Goal: Task Accomplishment & Management: Use online tool/utility

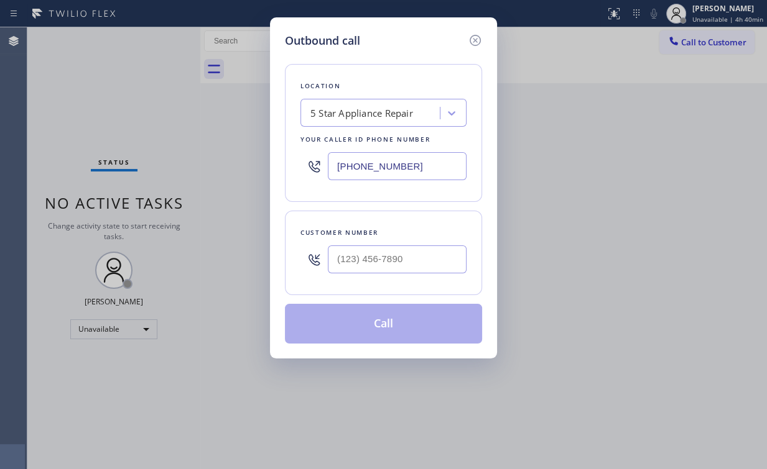
drag, startPoint x: 468, startPoint y: 167, endPoint x: 288, endPoint y: 178, distance: 180.1
click at [252, 175] on div "Outbound call Location 5 Star Appliance Repair Your caller id phone number [PHO…" at bounding box center [383, 234] width 767 height 469
type input "[PHONE_NUMBER]"
click at [402, 258] on input "(___) ___-____" at bounding box center [397, 260] width 139 height 28
paste input "805) 398-9573"
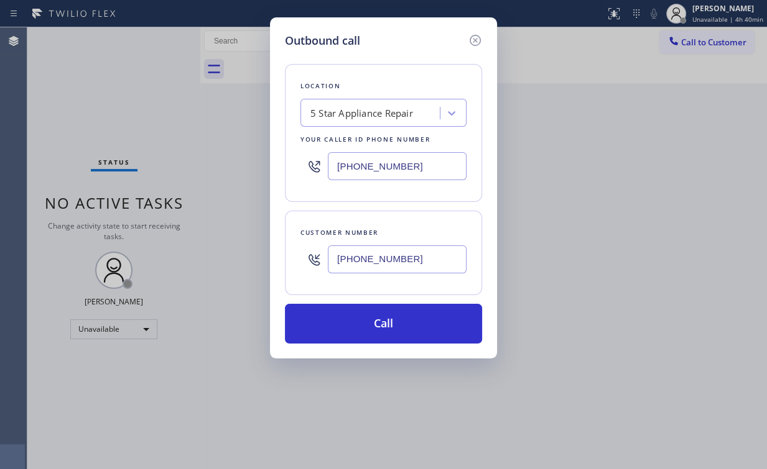
type input "[PHONE_NUMBER]"
drag, startPoint x: 415, startPoint y: 164, endPoint x: 201, endPoint y: 149, distance: 214.4
click at [266, 150] on div "Outbound call Location 5 Star Appliance Repair Your caller id phone number [PHO…" at bounding box center [383, 234] width 767 height 469
paste input "05) 549-442"
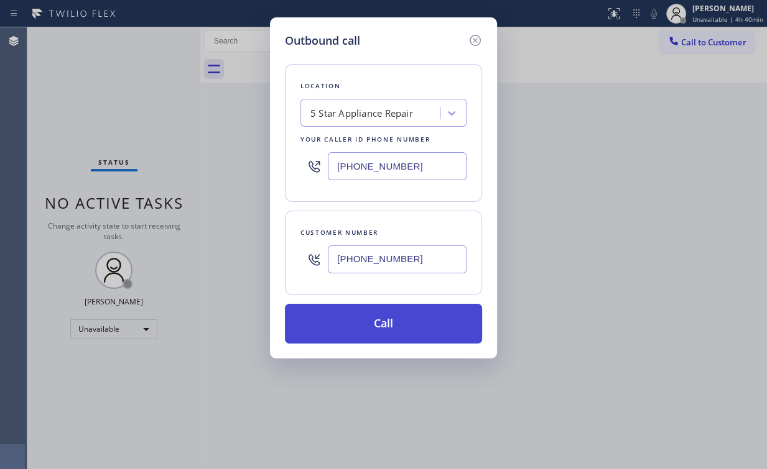
type input "[PHONE_NUMBER]"
click at [361, 325] on button "Call" at bounding box center [383, 324] width 197 height 40
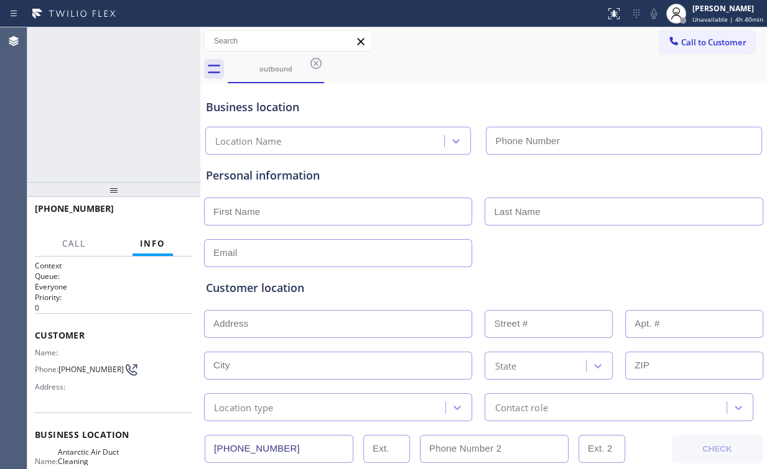
click at [388, 328] on input "text" at bounding box center [338, 324] width 268 height 28
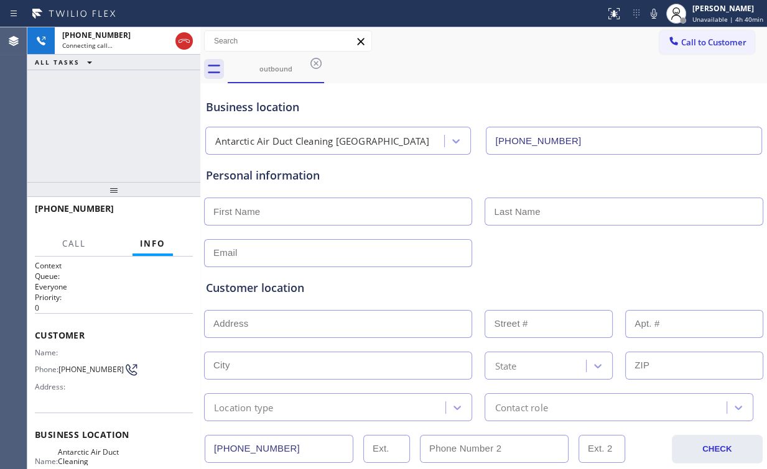
type input "[PHONE_NUMBER]"
click at [146, 164] on div "[PHONE_NUMBER] Connecting call… ALL TASKS ALL TASKS ACTIVE TASKS TASKS IN WRAP …" at bounding box center [113, 104] width 173 height 155
drag, startPoint x: 93, startPoint y: 134, endPoint x: 98, endPoint y: 139, distance: 7.0
click at [98, 139] on div "[PHONE_NUMBER] Connecting call… ALL TASKS ALL TASKS ACTIVE TASKS TASKS IN WRAP …" at bounding box center [113, 104] width 173 height 155
click at [156, 211] on span "HANG UP" at bounding box center [164, 214] width 38 height 9
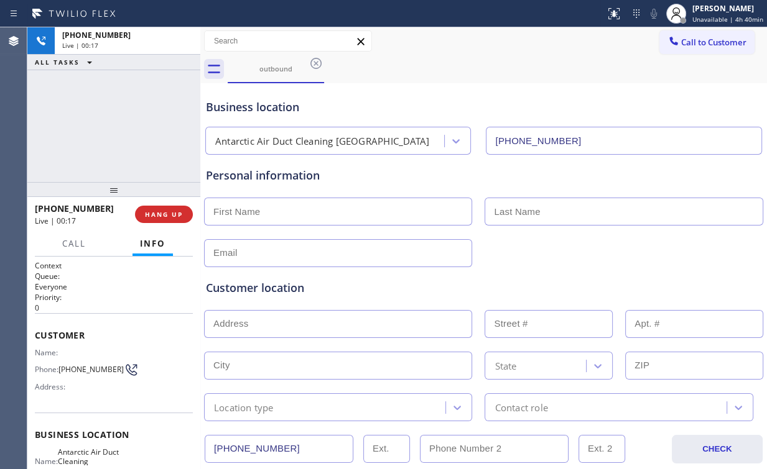
click at [129, 143] on div "[PHONE_NUMBER] Live | 00:17 ALL TASKS ALL TASKS ACTIVE TASKS TASKS IN WRAP UP" at bounding box center [113, 104] width 173 height 155
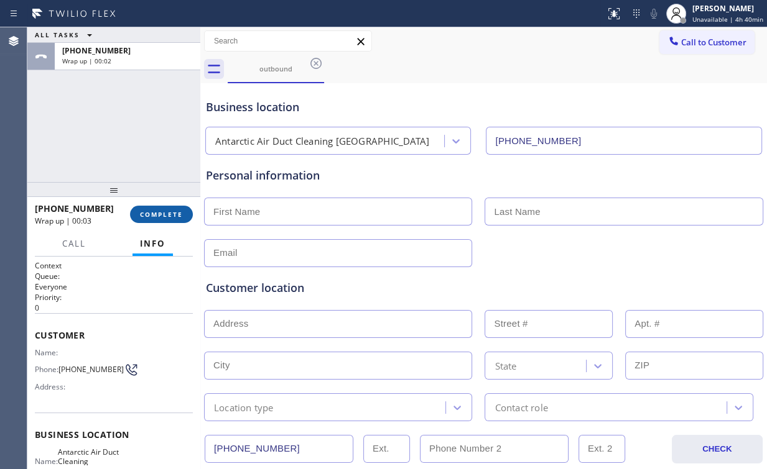
click at [165, 213] on span "COMPLETE" at bounding box center [161, 214] width 43 height 9
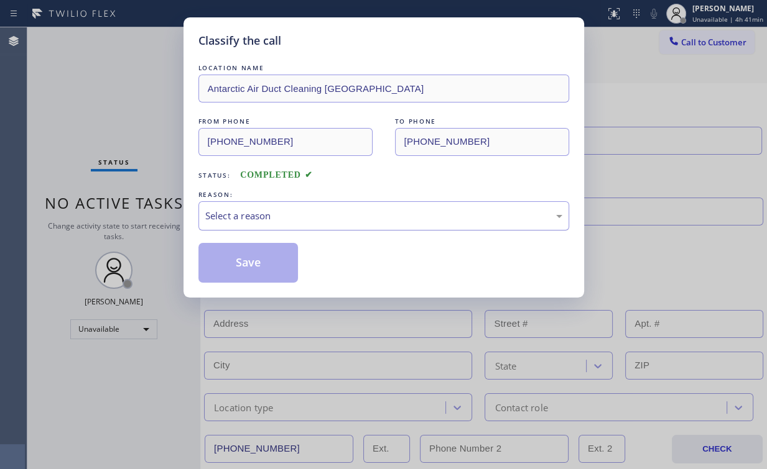
drag, startPoint x: 284, startPoint y: 206, endPoint x: 282, endPoint y: 226, distance: 20.0
click at [283, 206] on div "Select a reason" at bounding box center [383, 215] width 371 height 29
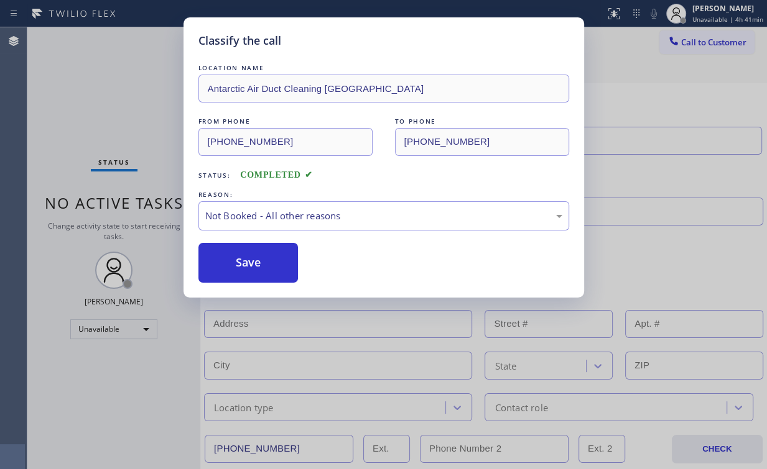
drag, startPoint x: 254, startPoint y: 261, endPoint x: 123, endPoint y: 128, distance: 186.9
click at [256, 259] on button "Save" at bounding box center [248, 263] width 100 height 40
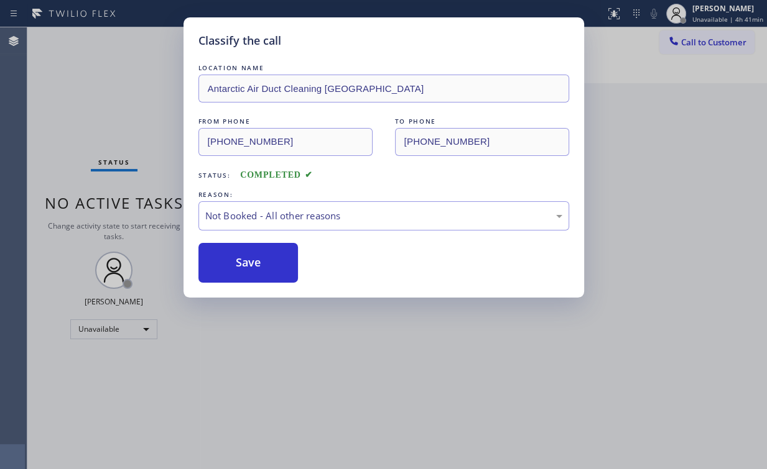
click at [98, 101] on div "Classify the call LOCATION NAME Antarctic Air Duct Cleaning [GEOGRAPHIC_DATA] F…" at bounding box center [383, 234] width 767 height 469
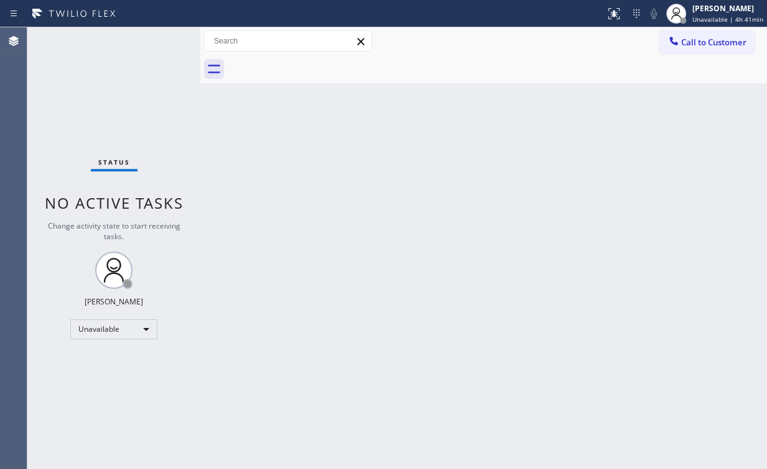
drag, startPoint x: 703, startPoint y: 34, endPoint x: 587, endPoint y: 121, distance: 144.8
click at [699, 36] on button "Call to Customer" at bounding box center [706, 42] width 95 height 24
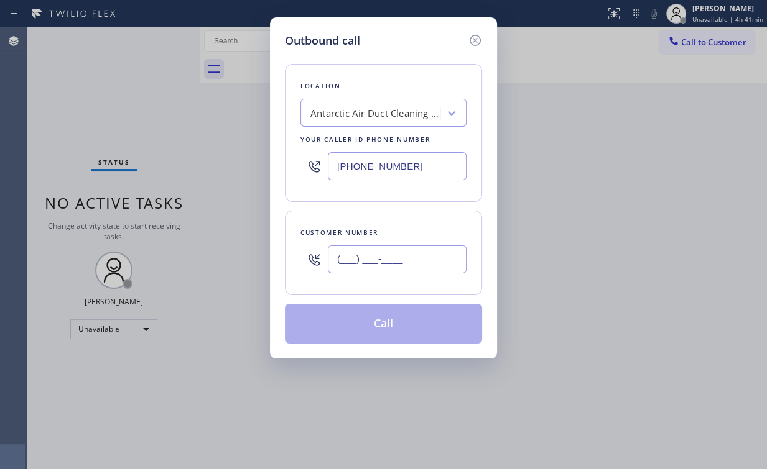
click at [446, 256] on input "(___) ___-____" at bounding box center [397, 260] width 139 height 28
paste input "805) 398-9573"
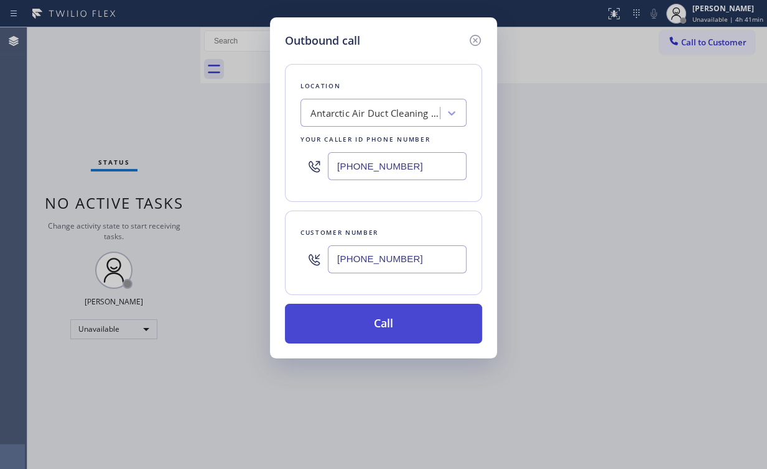
type input "[PHONE_NUMBER]"
click at [346, 335] on button "Call" at bounding box center [383, 324] width 197 height 40
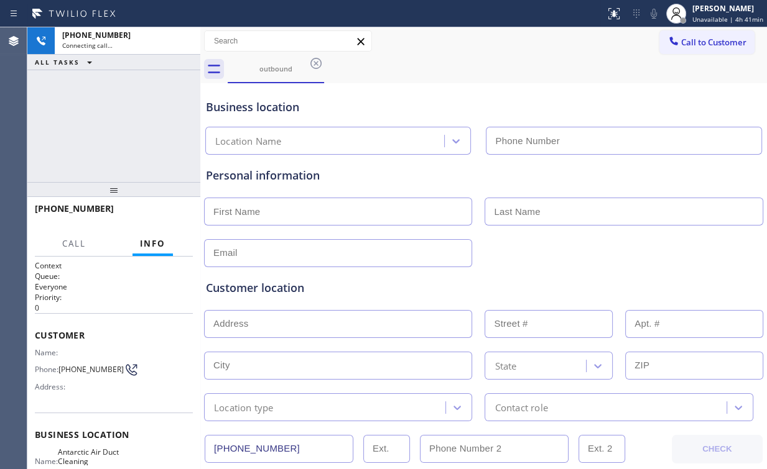
type input "[PHONE_NUMBER]"
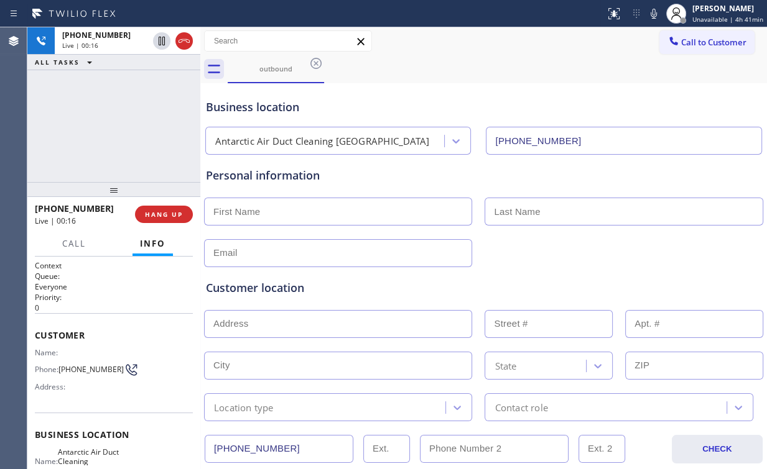
click at [95, 115] on div "[PHONE_NUMBER] Live | 00:16 ALL TASKS ALL TASKS ACTIVE TASKS TASKS IN WRAP UP" at bounding box center [113, 104] width 173 height 155
click at [162, 221] on button "HANG UP" at bounding box center [164, 214] width 58 height 17
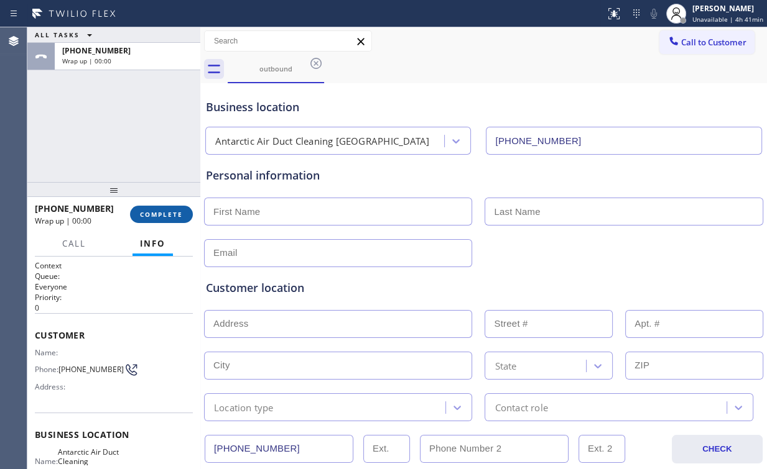
click at [170, 217] on span "COMPLETE" at bounding box center [161, 214] width 43 height 9
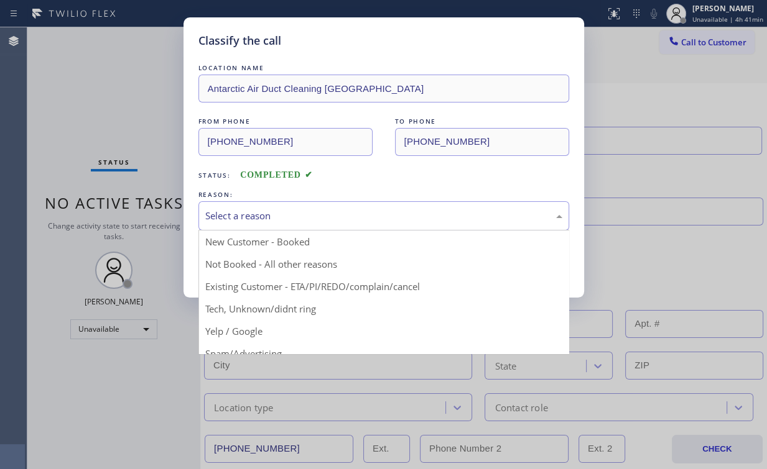
click at [252, 206] on div "Select a reason" at bounding box center [383, 215] width 371 height 29
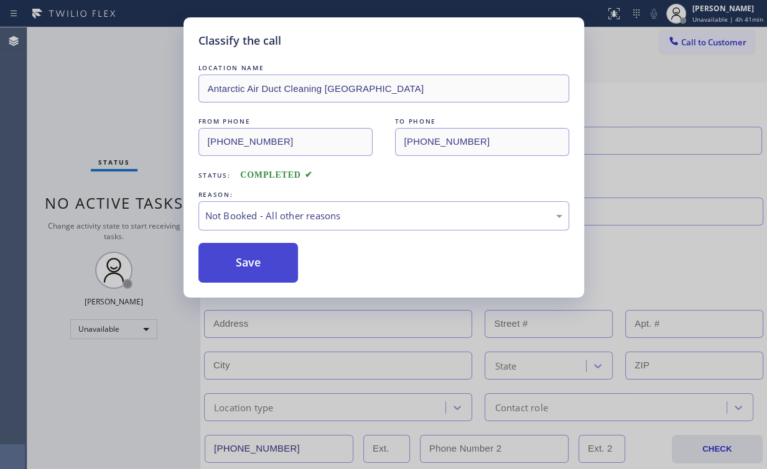
click at [256, 257] on button "Save" at bounding box center [248, 263] width 100 height 40
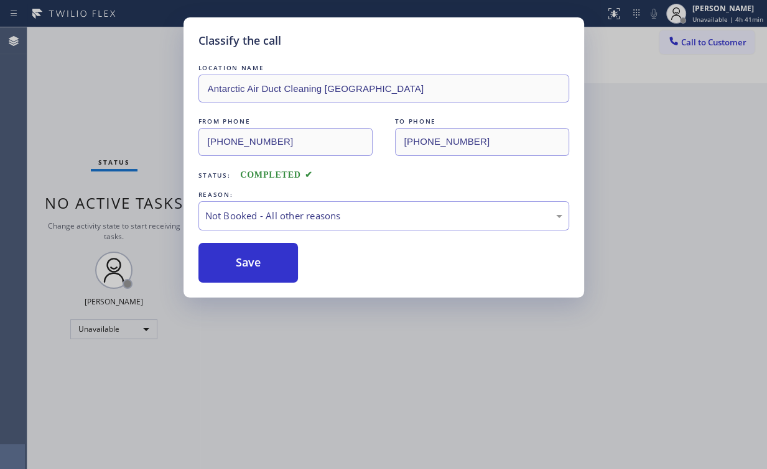
click at [68, 87] on div "Classify the call LOCATION NAME Antarctic Air Duct Cleaning [GEOGRAPHIC_DATA] F…" at bounding box center [383, 234] width 767 height 469
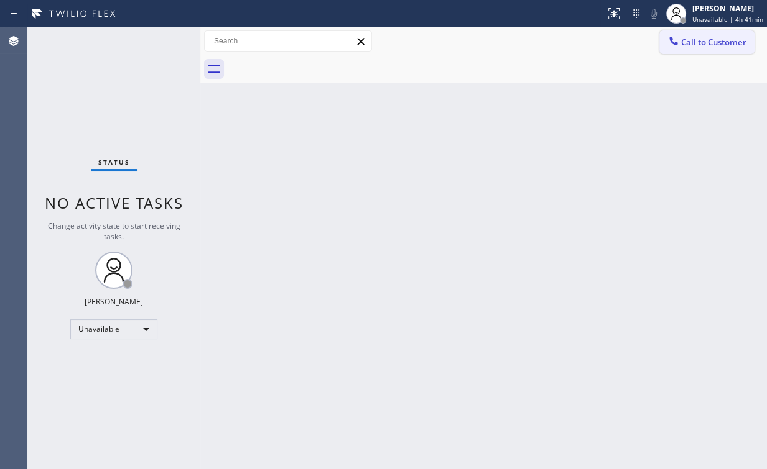
click at [705, 49] on button "Call to Customer" at bounding box center [706, 42] width 95 height 24
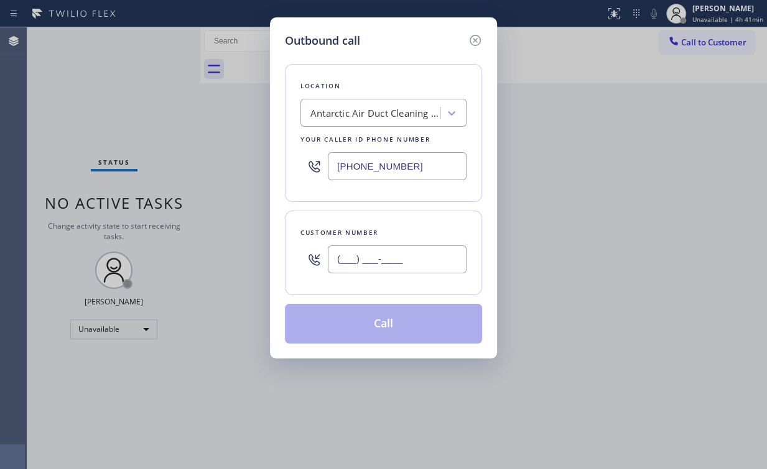
click at [423, 256] on input "(___) ___-____" at bounding box center [397, 260] width 139 height 28
paste input "773) 818-8707"
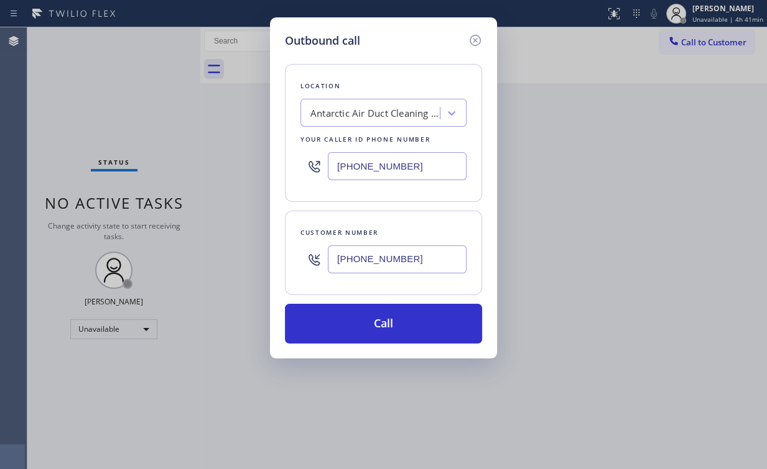
type input "[PHONE_NUMBER]"
click at [416, 67] on div "Location Antarctic Air Duct Cleaning [GEOGRAPHIC_DATA] Your caller id phone num…" at bounding box center [383, 133] width 197 height 138
drag, startPoint x: 430, startPoint y: 159, endPoint x: 256, endPoint y: 159, distance: 174.1
click at [301, 159] on div "[PHONE_NUMBER]" at bounding box center [383, 166] width 166 height 40
paste input "55) 731-495"
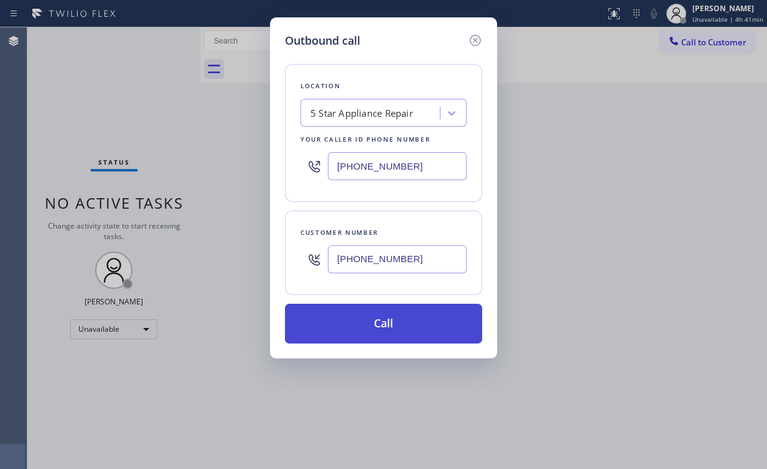
type input "[PHONE_NUMBER]"
click at [379, 325] on button "Call" at bounding box center [383, 324] width 197 height 40
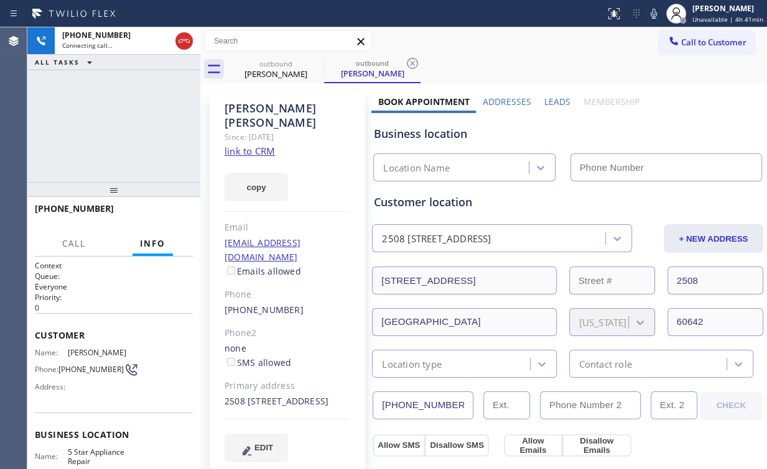
click at [96, 129] on div "[PHONE_NUMBER] Connecting call… ALL TASKS ALL TASKS ACTIVE TASKS TASKS IN WRAP …" at bounding box center [113, 104] width 173 height 155
type input "[PHONE_NUMBER]"
click at [90, 105] on div "[PHONE_NUMBER] Connecting call… ALL TASKS ALL TASKS ACTIVE TASKS TASKS IN WRAP …" at bounding box center [113, 104] width 173 height 155
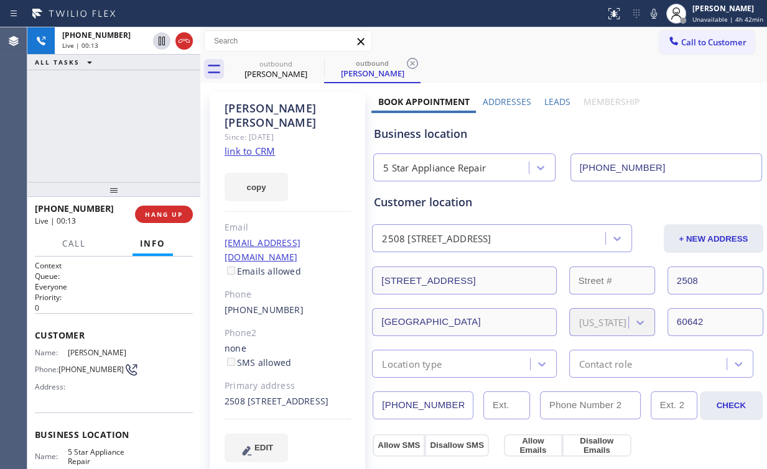
drag, startPoint x: 129, startPoint y: 133, endPoint x: 139, endPoint y: 150, distance: 20.4
click at [129, 134] on div "[PHONE_NUMBER] Live | 00:13 ALL TASKS ALL TASKS ACTIVE TASKS TASKS IN WRAP UP" at bounding box center [113, 104] width 173 height 155
click at [176, 226] on div "[PHONE_NUMBER] Live | 00:13 HANG UP" at bounding box center [114, 214] width 158 height 32
click at [167, 221] on button "HANG UP" at bounding box center [164, 214] width 58 height 17
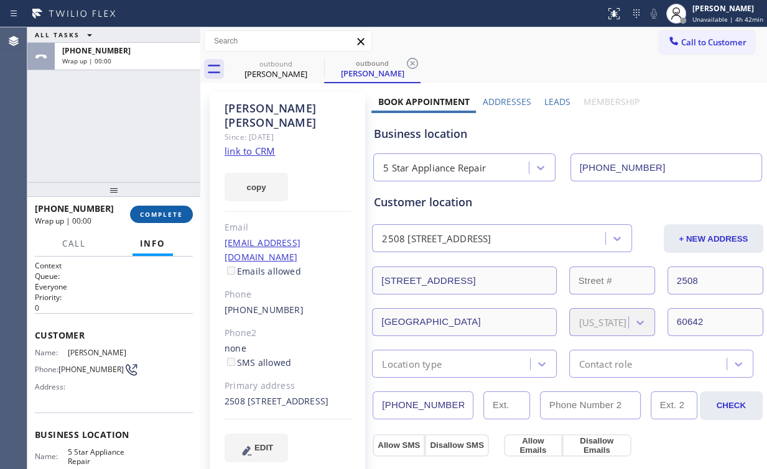
click at [162, 216] on span "COMPLETE" at bounding box center [161, 214] width 43 height 9
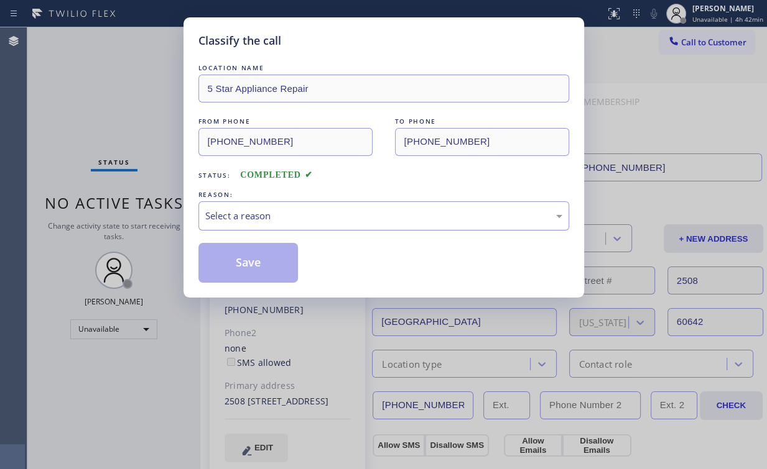
drag, startPoint x: 244, startPoint y: 212, endPoint x: 246, endPoint y: 222, distance: 10.3
click at [244, 213] on div "Select a reason" at bounding box center [383, 216] width 357 height 14
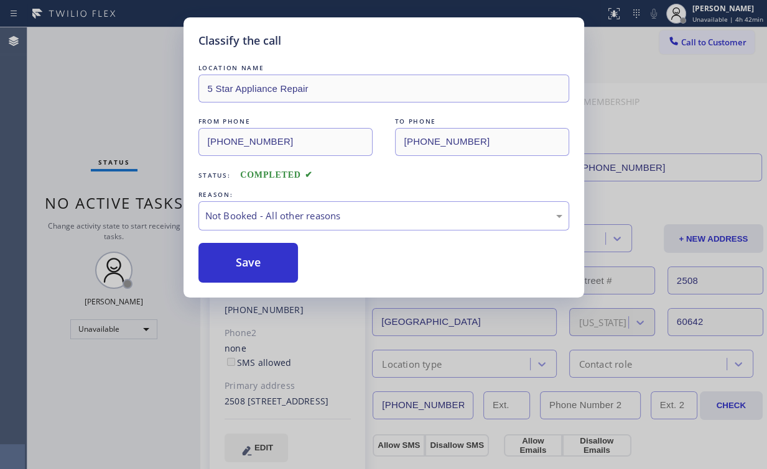
drag, startPoint x: 246, startPoint y: 256, endPoint x: 103, endPoint y: 137, distance: 186.3
click at [246, 256] on button "Save" at bounding box center [248, 263] width 100 height 40
drag, startPoint x: 91, startPoint y: 127, endPoint x: 90, endPoint y: 106, distance: 20.6
click at [91, 117] on div "Classify the call LOCATION NAME 5 Star Appliance Repair FROM PHONE [PHONE_NUMBE…" at bounding box center [383, 234] width 767 height 469
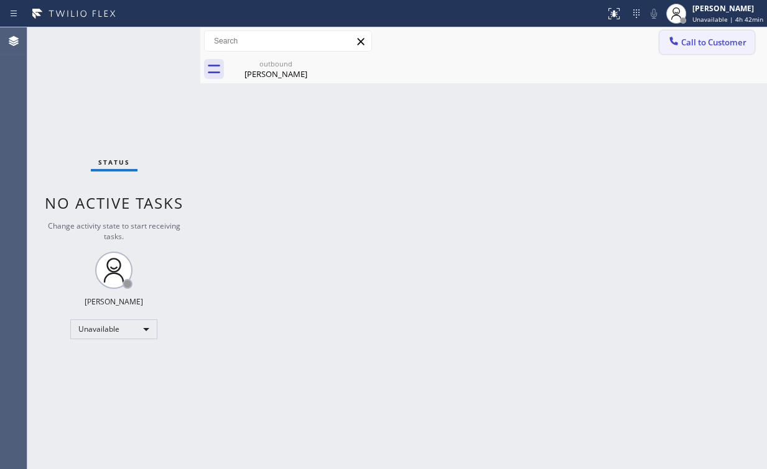
click at [699, 52] on button "Call to Customer" at bounding box center [706, 42] width 95 height 24
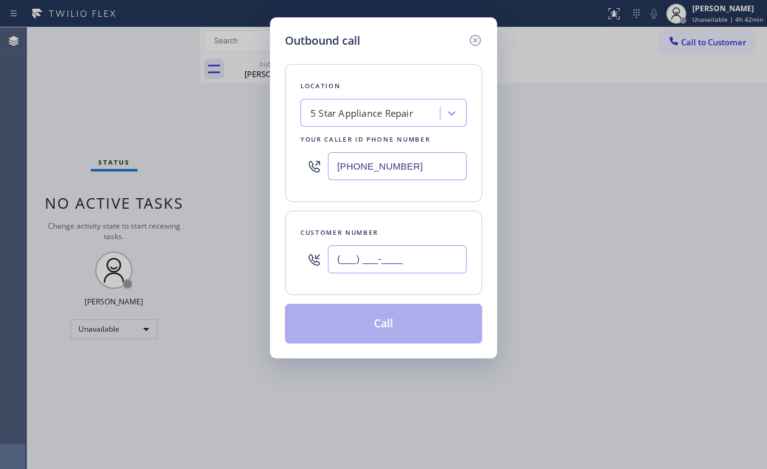
click at [412, 264] on input "(___) ___-____" at bounding box center [397, 260] width 139 height 28
paste input "480) 220-5443"
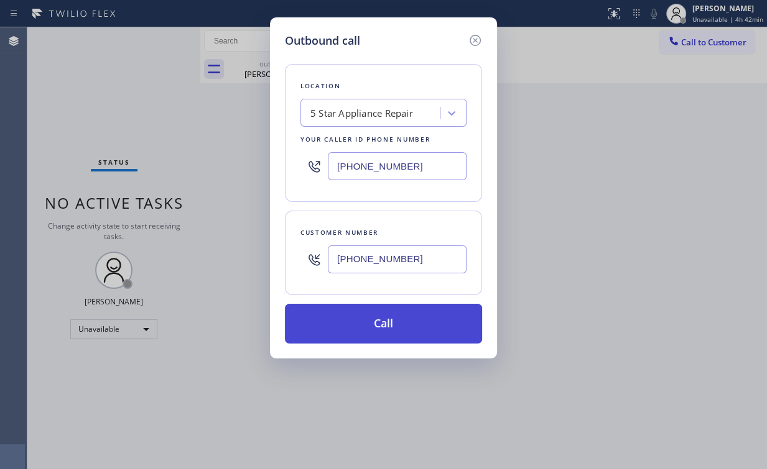
type input "[PHONE_NUMBER]"
click at [351, 324] on button "Call" at bounding box center [383, 324] width 197 height 40
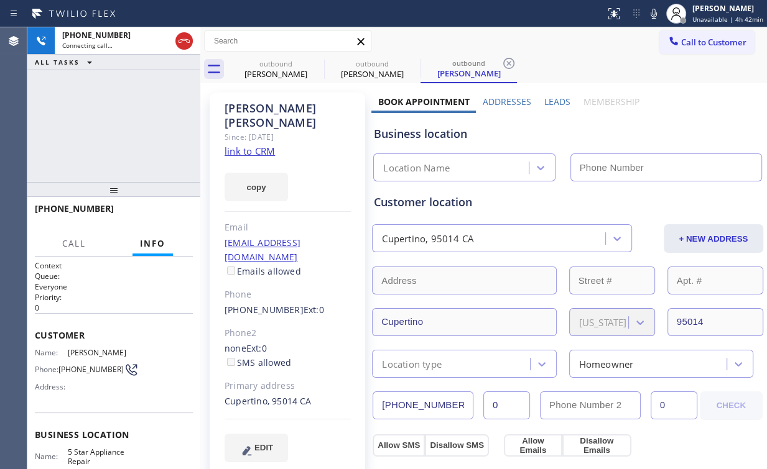
click at [95, 114] on div "[PHONE_NUMBER] Connecting call… ALL TASKS ALL TASKS ACTIVE TASKS TASKS IN WRAP …" at bounding box center [113, 104] width 173 height 155
drag, startPoint x: 267, startPoint y: 75, endPoint x: 316, endPoint y: 65, distance: 49.5
click at [268, 75] on div "[PERSON_NAME]" at bounding box center [276, 73] width 94 height 11
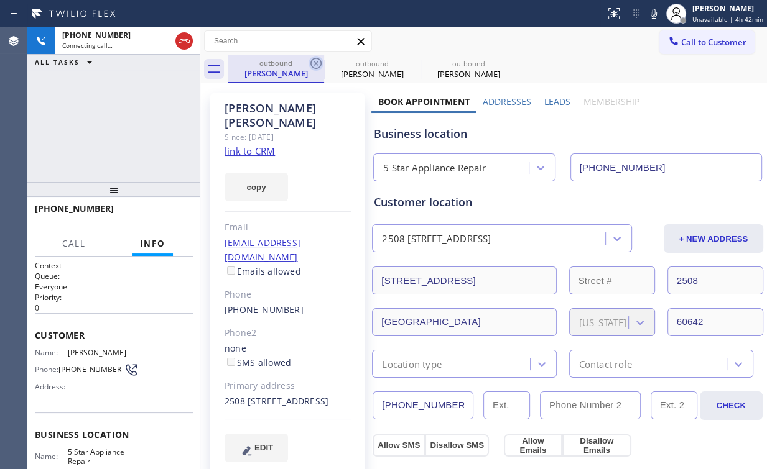
click at [316, 60] on icon at bounding box center [315, 63] width 15 height 15
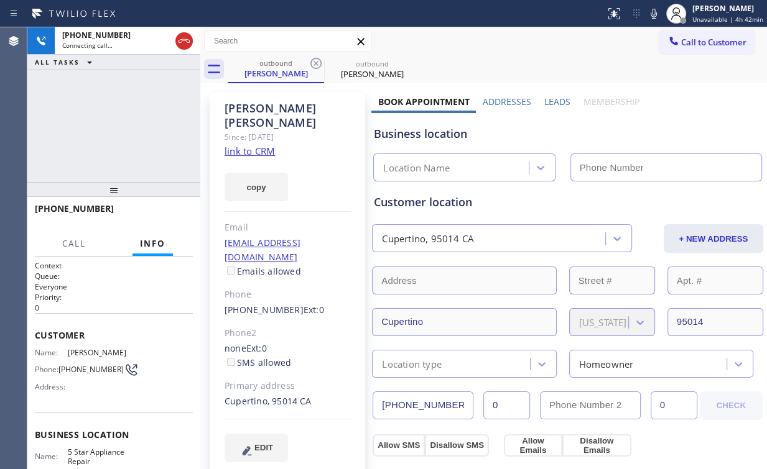
type input "[PHONE_NUMBER]"
click at [160, 103] on div "[PHONE_NUMBER] Connecting call… ALL TASKS ALL TASKS ACTIVE TASKS TASKS IN WRAP …" at bounding box center [113, 104] width 173 height 155
click at [72, 111] on div "[PHONE_NUMBER] Connecting call… ALL TASKS ALL TASKS ACTIVE TASKS TASKS IN WRAP …" at bounding box center [113, 104] width 173 height 155
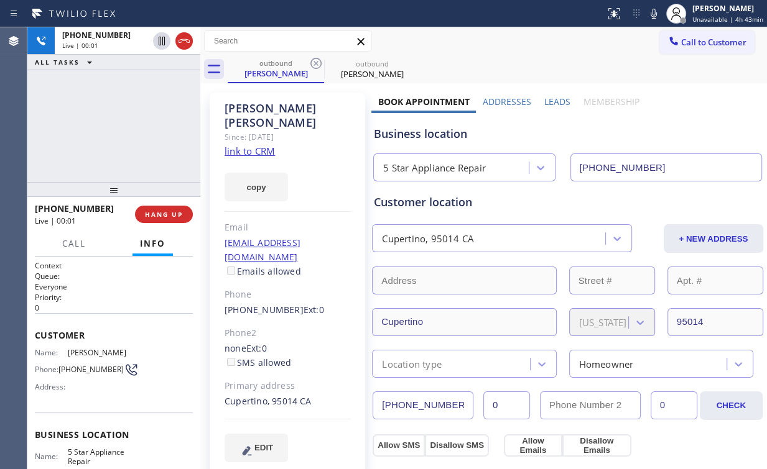
click at [141, 100] on div "[PHONE_NUMBER] Live | 00:01 ALL TASKS ALL TASKS ACTIVE TASKS TASKS IN WRAP UP" at bounding box center [113, 104] width 173 height 155
click at [162, 205] on div "[PHONE_NUMBER] Live | 00:02 HANG UP" at bounding box center [114, 214] width 158 height 32
click at [162, 208] on button "HANG UP" at bounding box center [164, 214] width 58 height 17
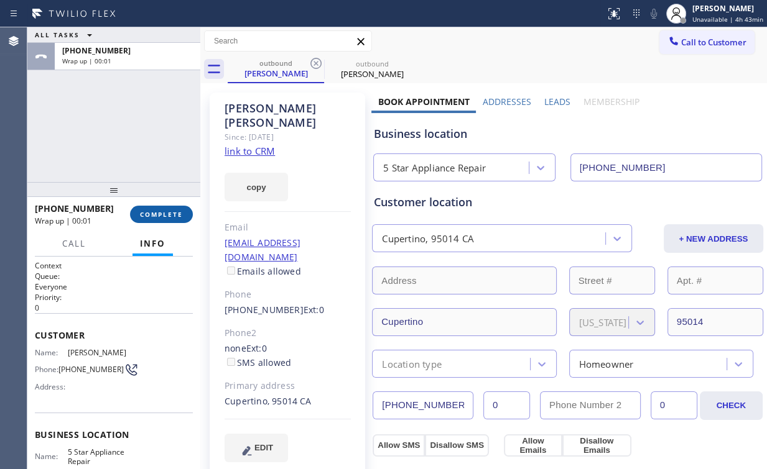
click at [162, 208] on button "COMPLETE" at bounding box center [161, 214] width 63 height 17
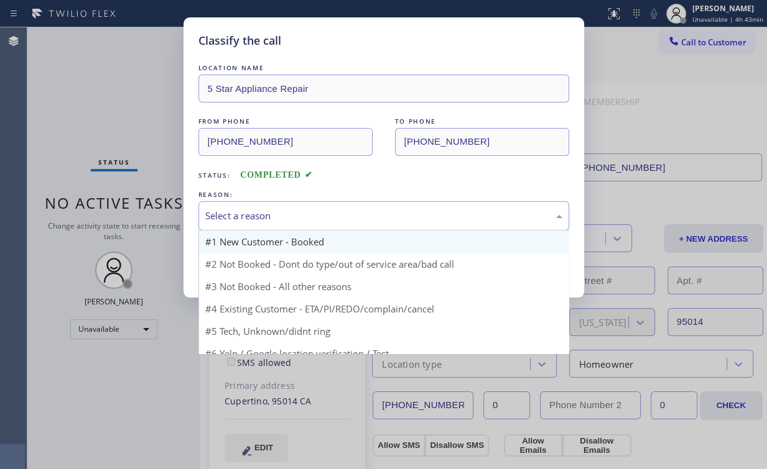
drag, startPoint x: 239, startPoint y: 209, endPoint x: 247, endPoint y: 246, distance: 38.2
click at [240, 209] on div "Select a reason" at bounding box center [383, 216] width 357 height 14
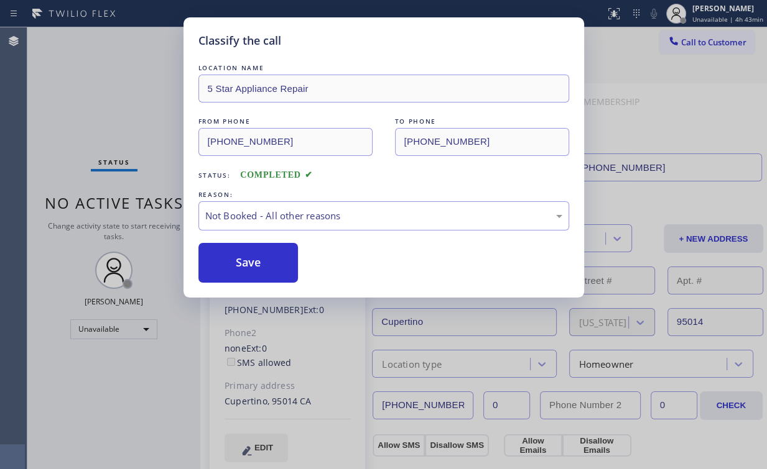
click at [253, 265] on button "Save" at bounding box center [248, 263] width 100 height 40
click at [121, 113] on div "Classify the call LOCATION NAME 5 Star Appliance Repair FROM PHONE [PHONE_NUMBE…" at bounding box center [383, 234] width 767 height 469
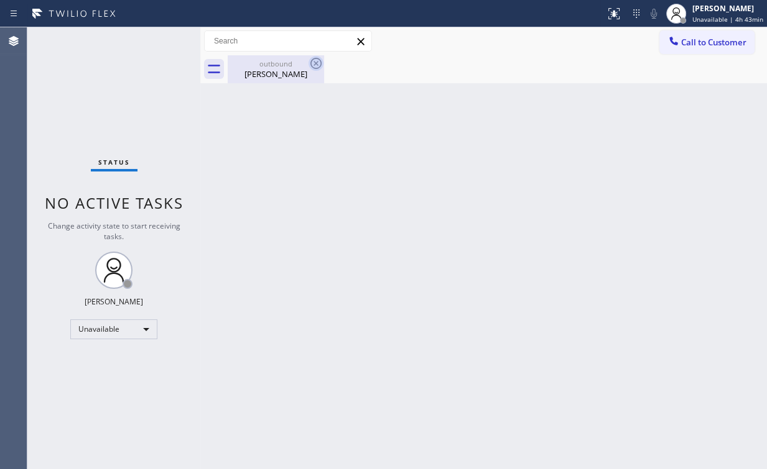
drag, startPoint x: 277, startPoint y: 65, endPoint x: 320, endPoint y: 64, distance: 43.5
click at [279, 65] on div "outbound" at bounding box center [276, 63] width 94 height 9
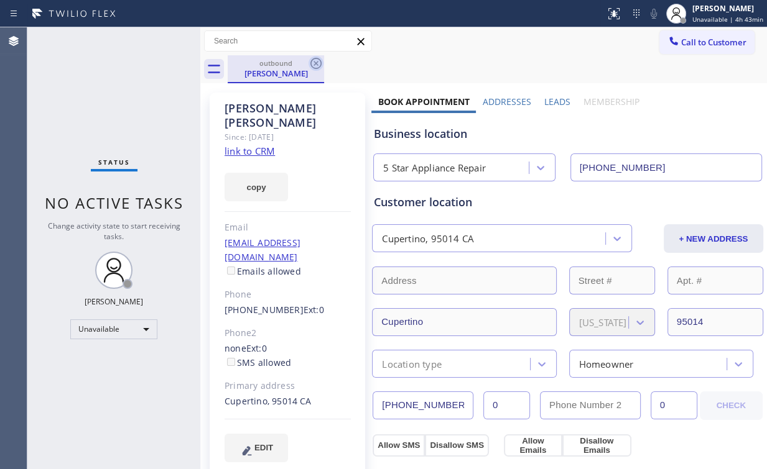
click at [318, 62] on icon at bounding box center [315, 63] width 15 height 15
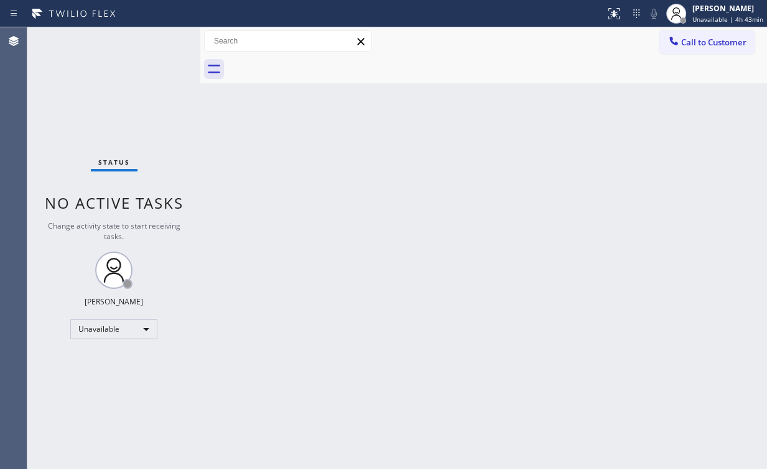
drag, startPoint x: 139, startPoint y: 91, endPoint x: 144, endPoint y: 0, distance: 90.9
click at [139, 90] on div "Status No active tasks Change activity state to start receiving tasks. [PERSON_…" at bounding box center [113, 248] width 173 height 442
click at [696, 37] on span "Call to Customer" at bounding box center [713, 42] width 65 height 11
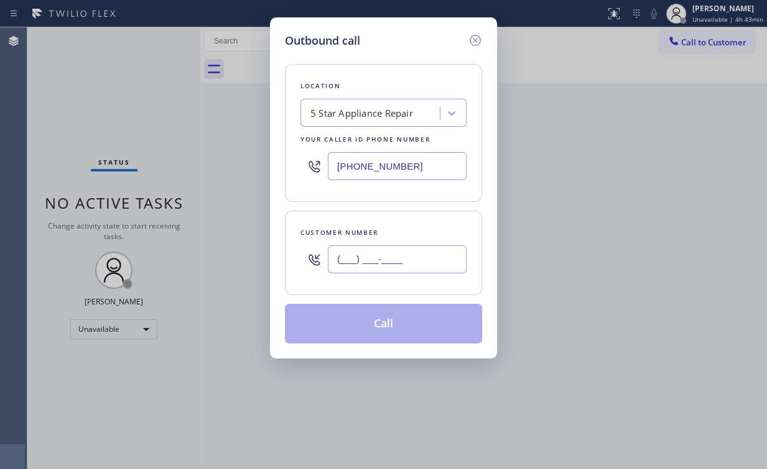
click at [415, 247] on input "(___) ___-____" at bounding box center [397, 260] width 139 height 28
paste input "405) 513-3350"
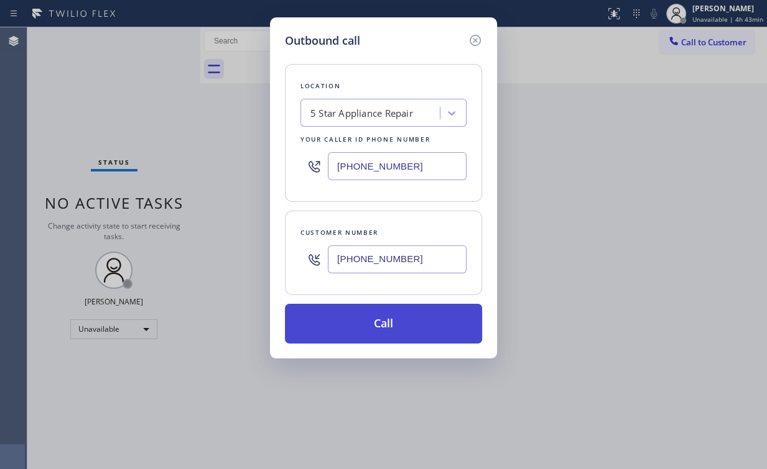
type input "[PHONE_NUMBER]"
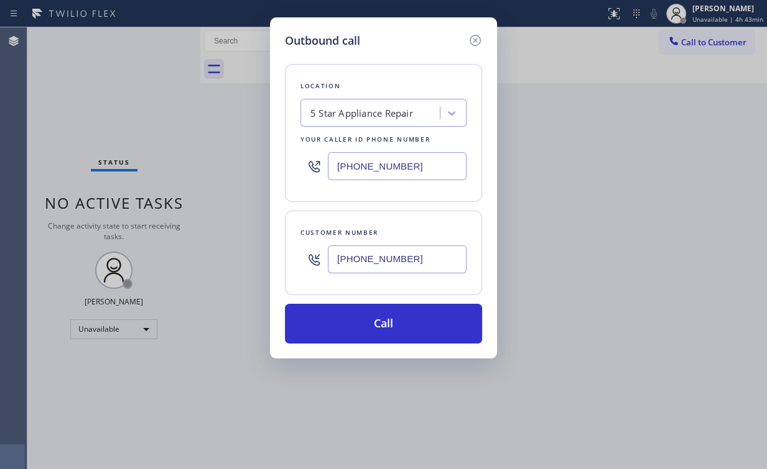
drag, startPoint x: 351, startPoint y: 323, endPoint x: 345, endPoint y: 374, distance: 51.3
click at [351, 323] on button "Call" at bounding box center [383, 324] width 197 height 40
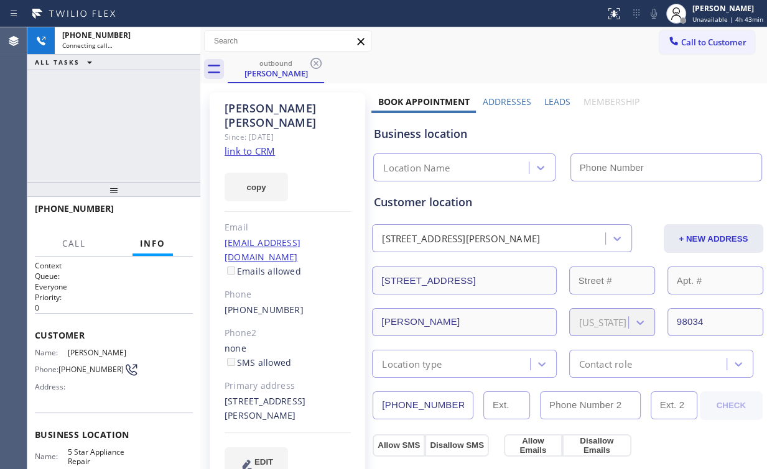
click at [200, 109] on div at bounding box center [200, 248] width 0 height 442
type input "[PHONE_NUMBER]"
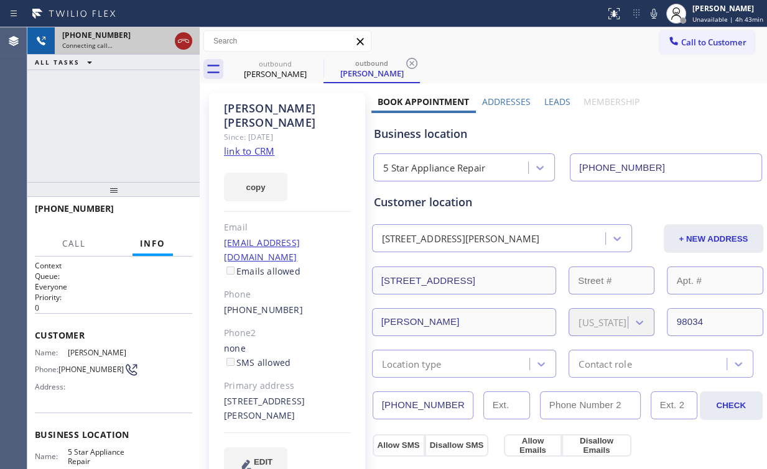
click at [182, 36] on icon at bounding box center [183, 41] width 15 height 15
click at [266, 73] on div "[PERSON_NAME]" at bounding box center [275, 73] width 94 height 11
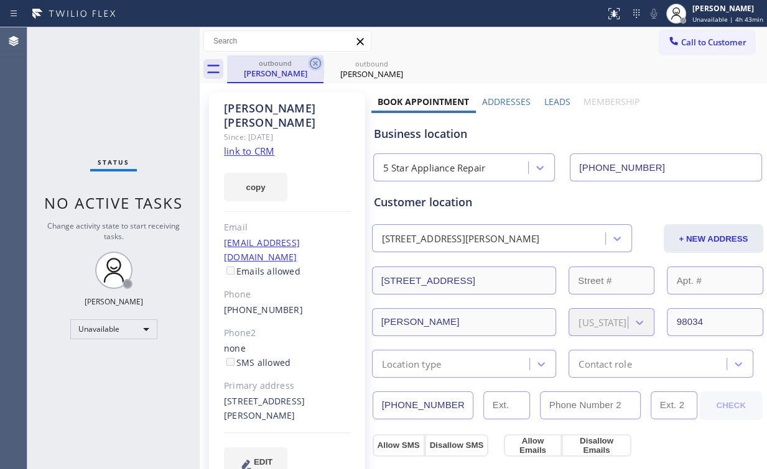
click at [316, 62] on icon at bounding box center [315, 63] width 11 height 11
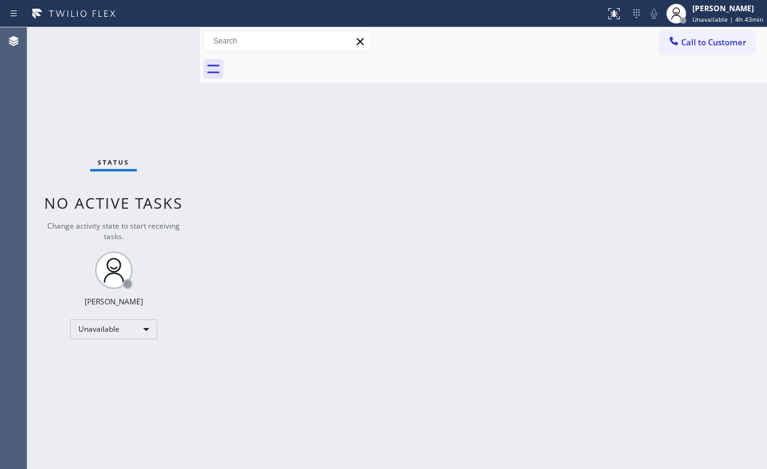
click at [122, 81] on div "Status No active tasks Change activity state to start receiving tasks. [PERSON_…" at bounding box center [113, 248] width 172 height 442
click at [724, 40] on span "Call to Customer" at bounding box center [713, 42] width 65 height 11
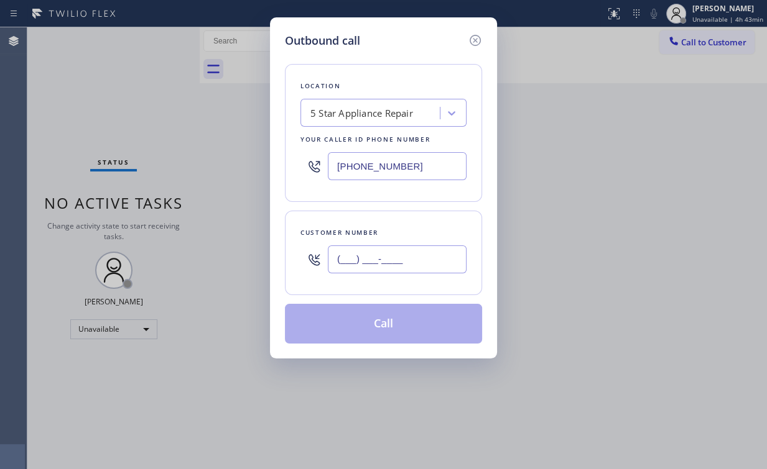
click at [391, 250] on input "(___) ___-____" at bounding box center [397, 260] width 139 height 28
paste input "408) 761-2351"
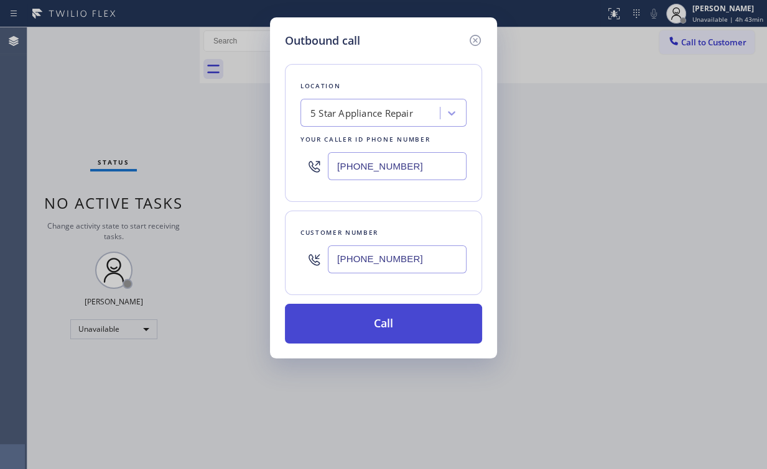
type input "[PHONE_NUMBER]"
drag, startPoint x: 355, startPoint y: 314, endPoint x: 338, endPoint y: 386, distance: 73.5
click at [355, 315] on button "Call" at bounding box center [383, 324] width 197 height 40
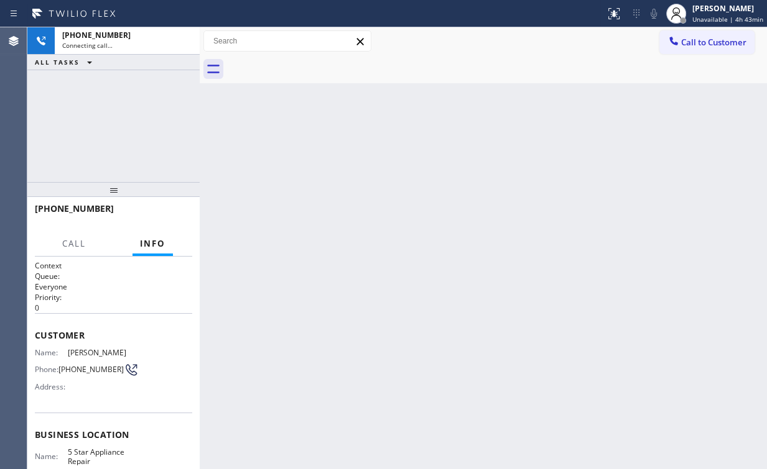
click at [139, 120] on div "[PHONE_NUMBER] Connecting call… ALL TASKS ALL TASKS ACTIVE TASKS TASKS IN WRAP …" at bounding box center [113, 104] width 172 height 155
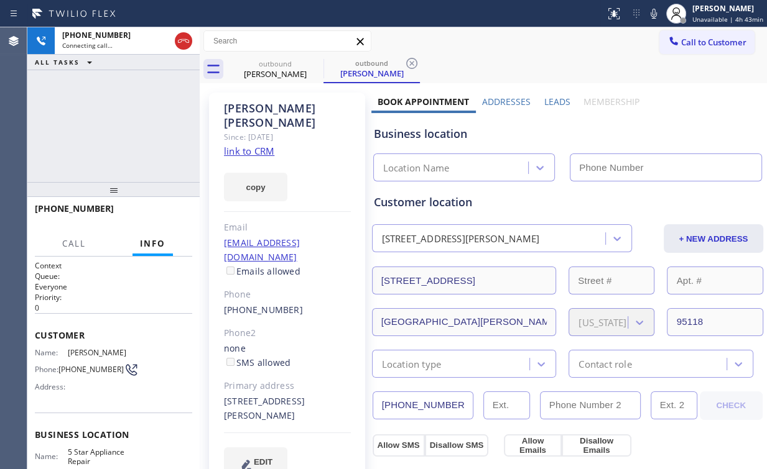
type input "[PHONE_NUMBER]"
click at [103, 119] on div "[PHONE_NUMBER] Connecting call… ALL TASKS ALL TASKS ACTIVE TASKS TASKS IN WRAP …" at bounding box center [113, 104] width 172 height 155
click at [85, 126] on div "[PHONE_NUMBER] Connecting call… ALL TASKS ALL TASKS ACTIVE TASKS TASKS IN WRAP …" at bounding box center [113, 104] width 172 height 155
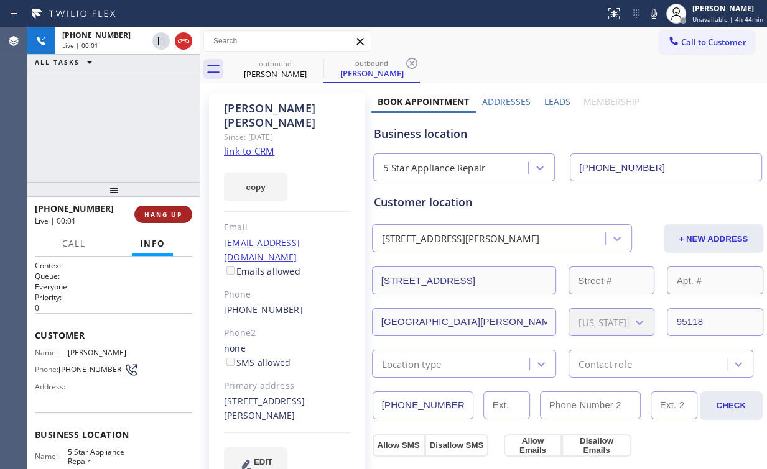
click at [155, 215] on span "HANG UP" at bounding box center [163, 214] width 38 height 9
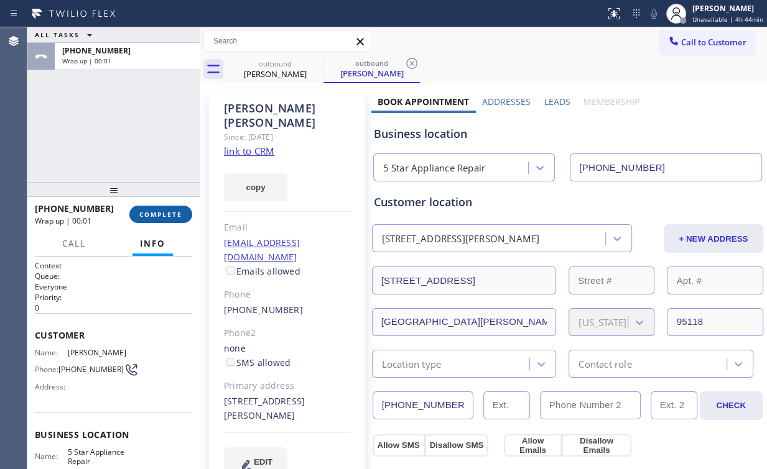
click at [169, 209] on button "COMPLETE" at bounding box center [160, 214] width 63 height 17
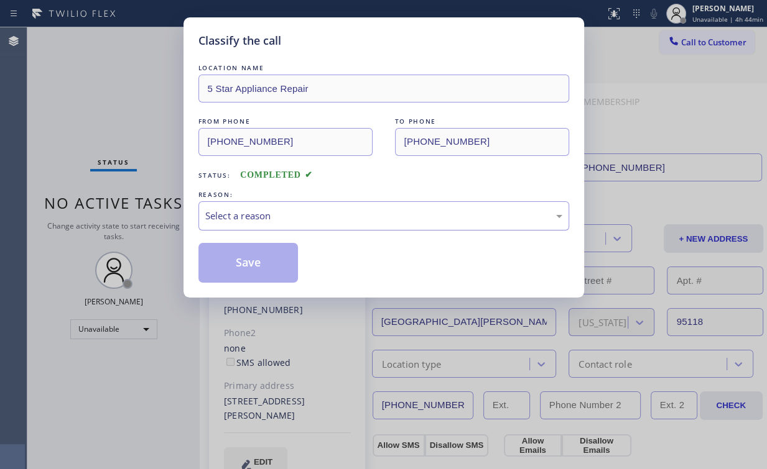
click at [244, 216] on div "Select a reason" at bounding box center [383, 216] width 357 height 14
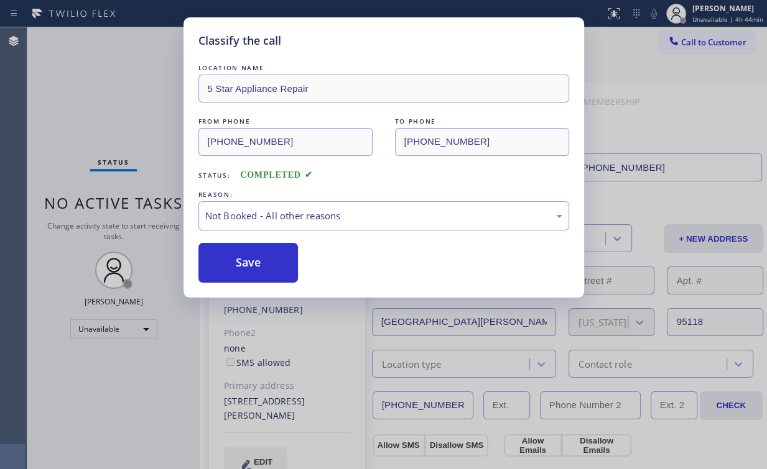
drag, startPoint x: 252, startPoint y: 269, endPoint x: 144, endPoint y: 135, distance: 171.6
click at [252, 268] on button "Save" at bounding box center [248, 263] width 100 height 40
click at [124, 108] on div "Classify the call LOCATION NAME 5 Star Appliance Repair FROM PHONE [PHONE_NUMBE…" at bounding box center [383, 234] width 767 height 469
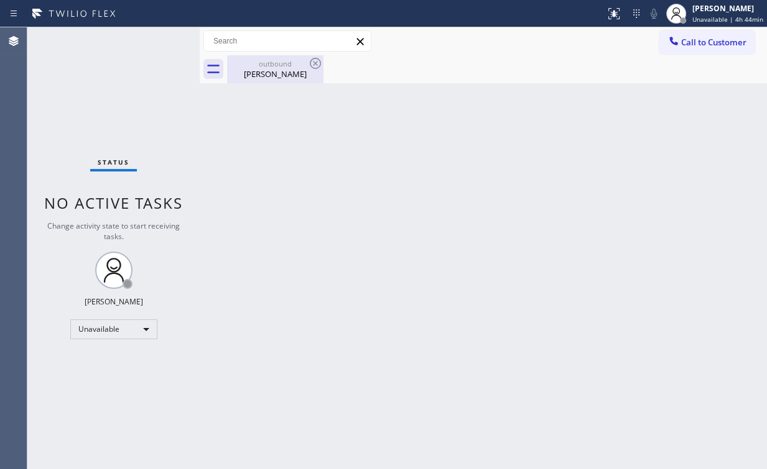
click at [282, 78] on div "[PERSON_NAME]" at bounding box center [275, 73] width 94 height 11
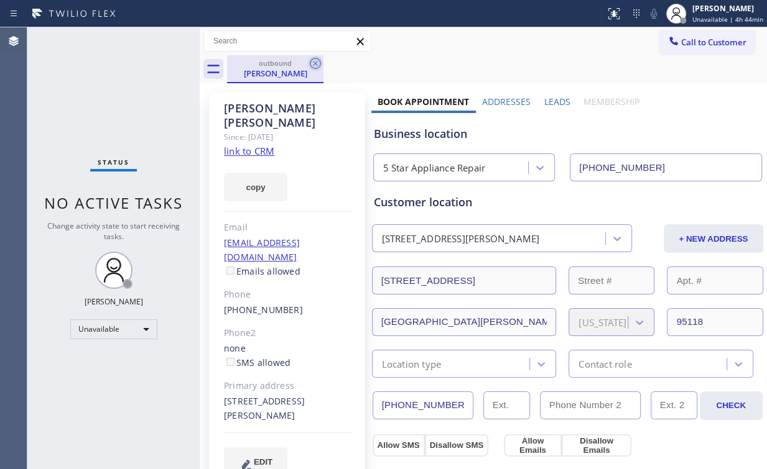
click at [318, 65] on icon at bounding box center [315, 63] width 15 height 15
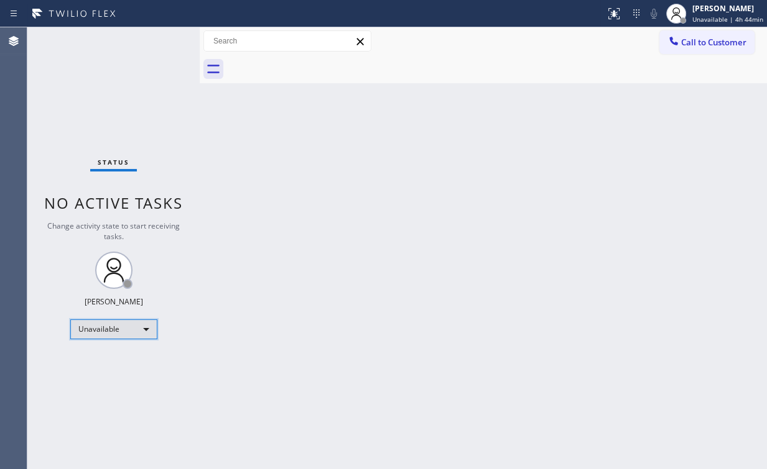
click at [120, 327] on div "Unavailable" at bounding box center [113, 330] width 87 height 20
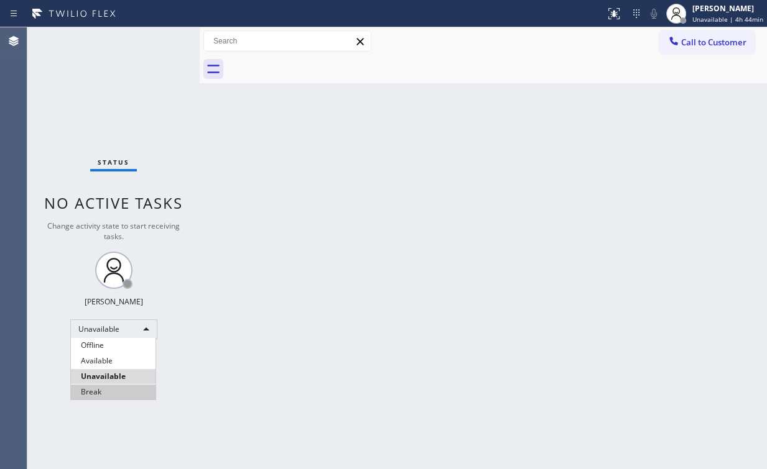
click at [119, 391] on li "Break" at bounding box center [113, 392] width 85 height 15
